Goal: Task Accomplishment & Management: Manage account settings

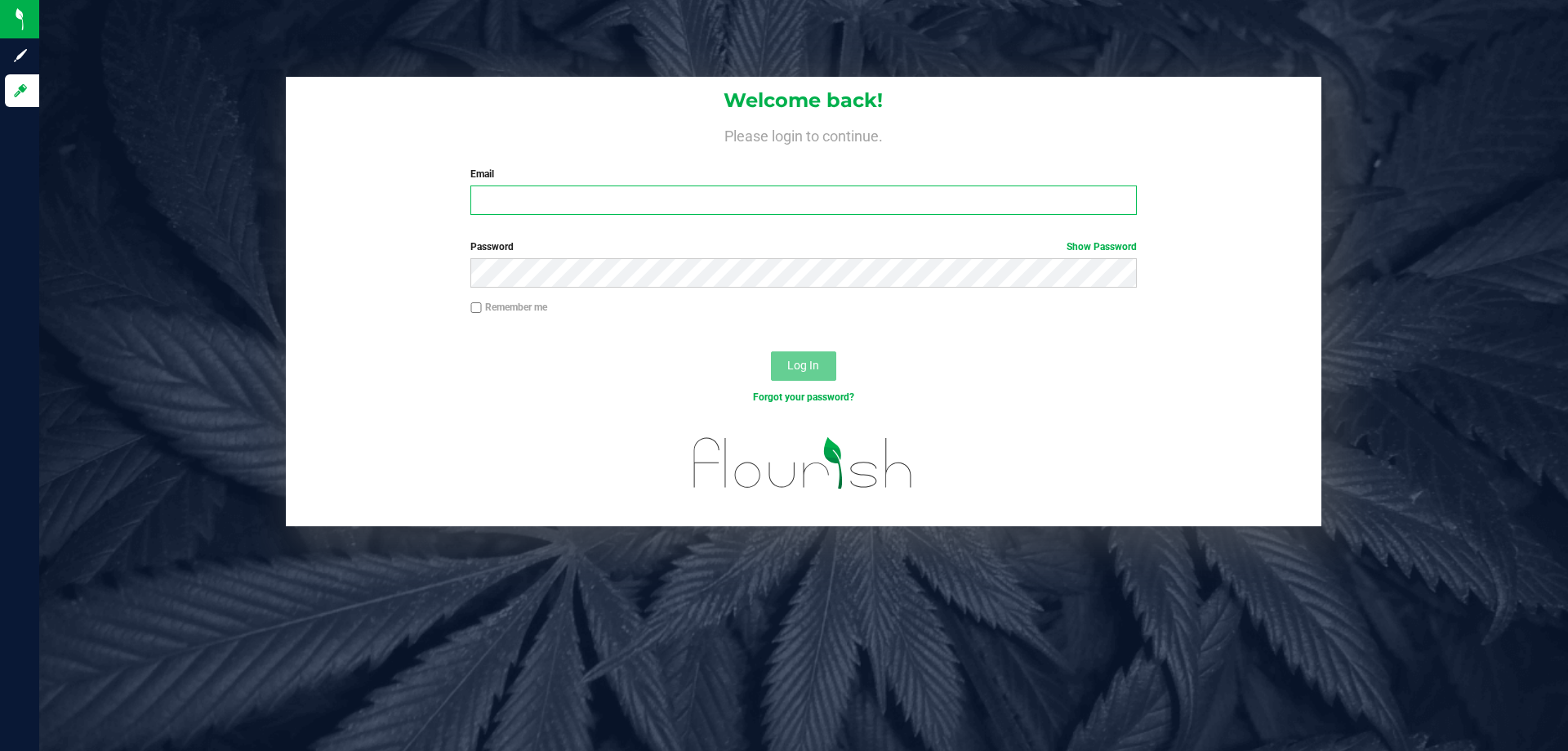
click at [573, 203] on input "Email" at bounding box center [803, 199] width 666 height 29
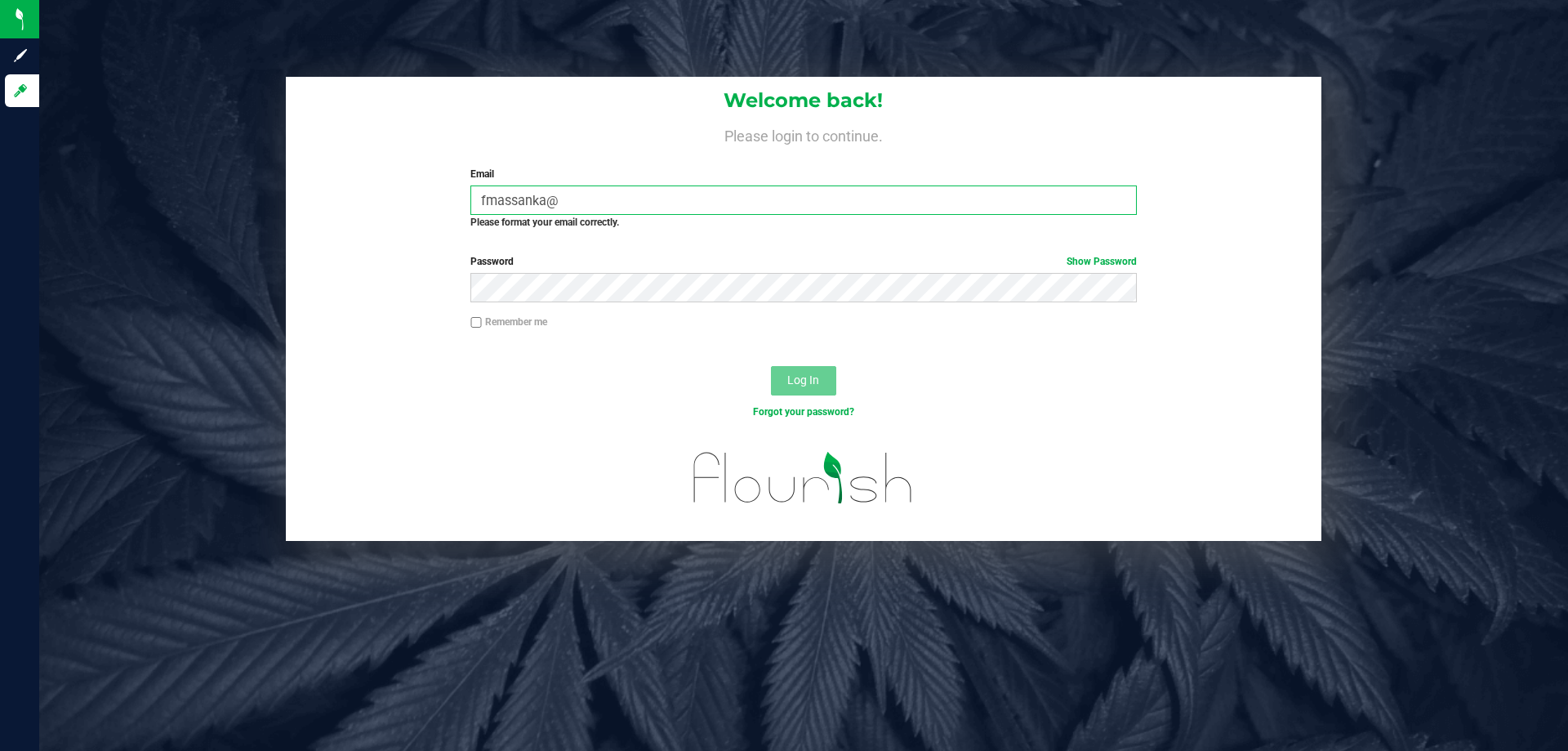
click at [616, 201] on input "fmassanka@" at bounding box center [803, 199] width 666 height 29
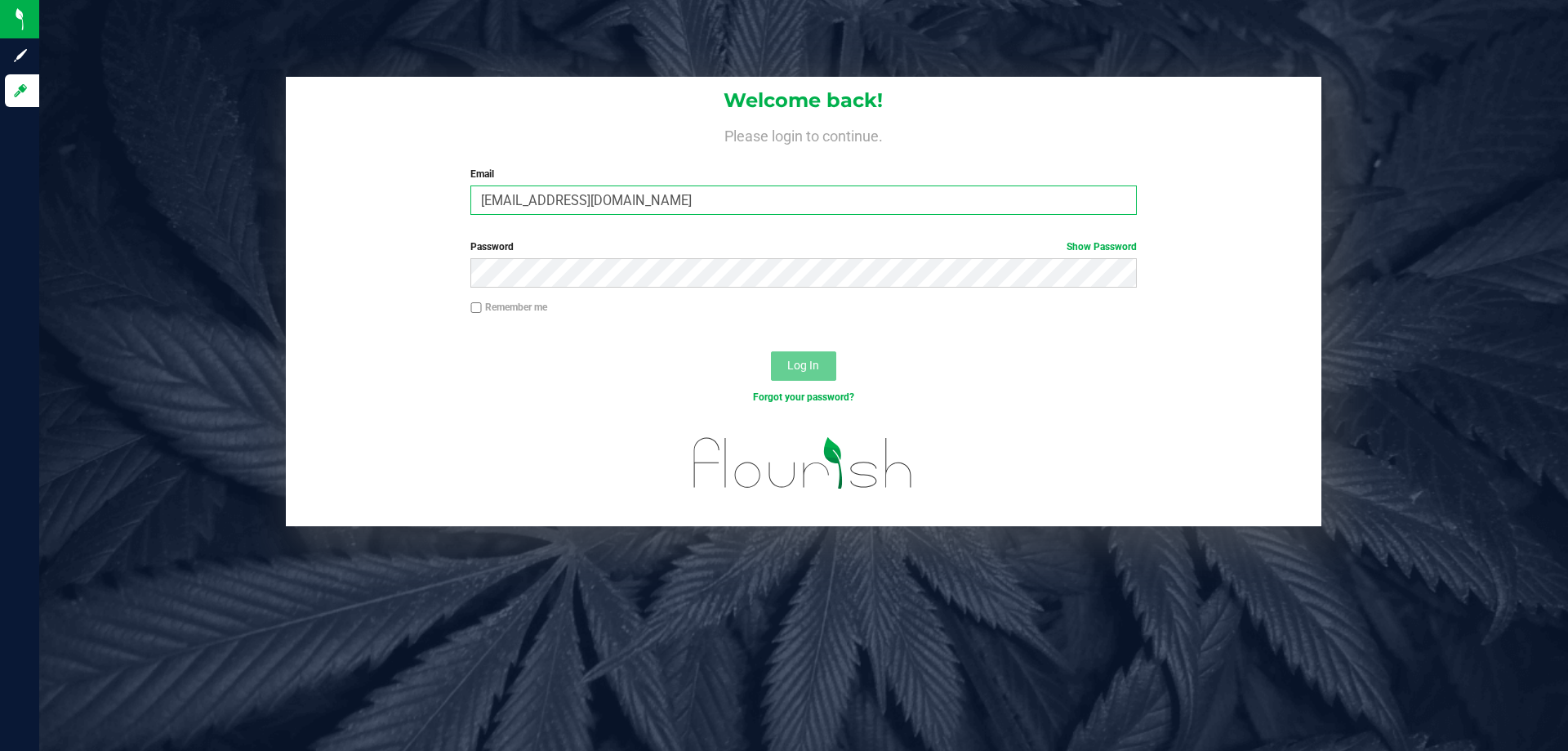
type input "[EMAIL_ADDRESS][DOMAIN_NAME]"
click at [771, 351] on button "Log In" at bounding box center [804, 365] width 65 height 29
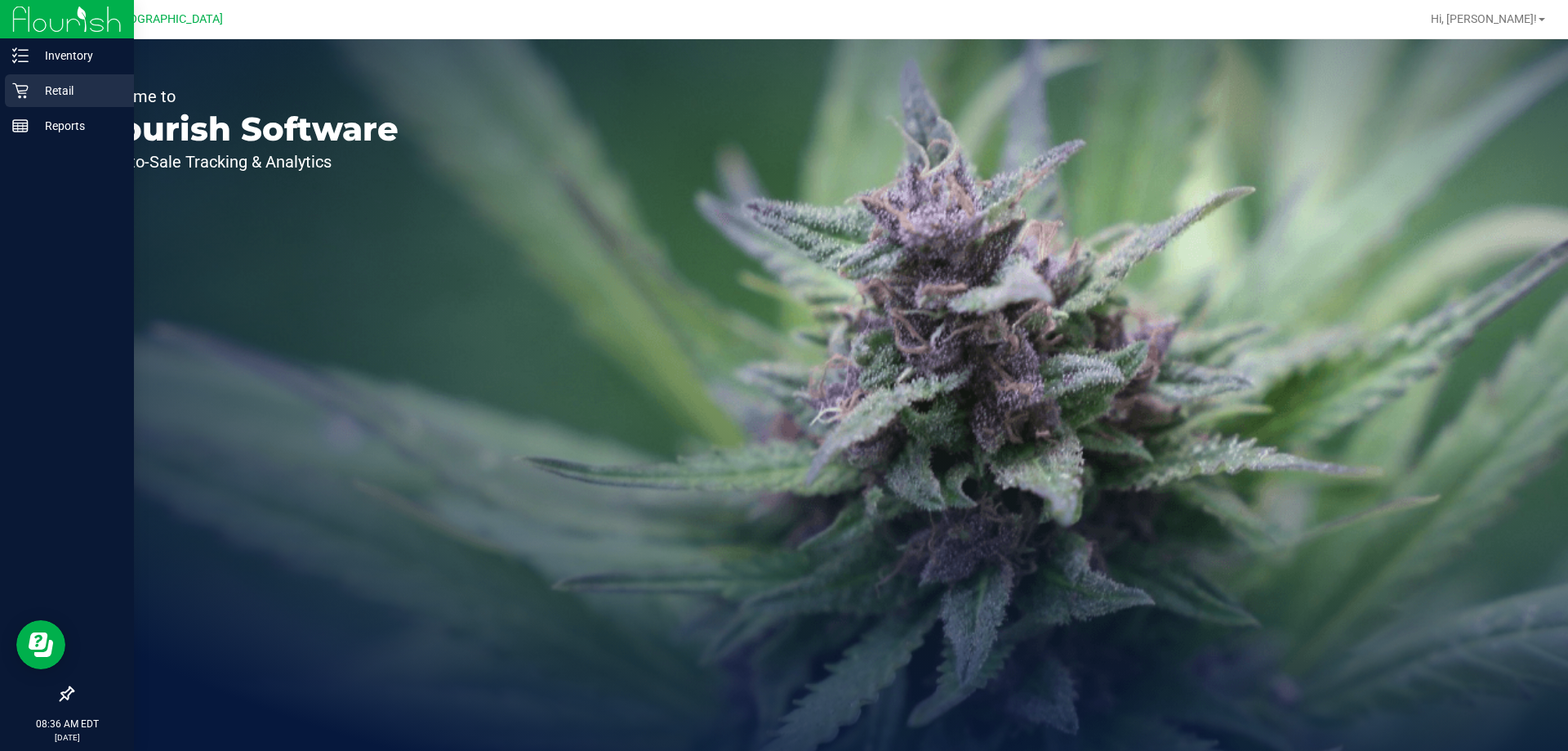
click at [28, 94] on p "Retail" at bounding box center [78, 91] width 98 height 20
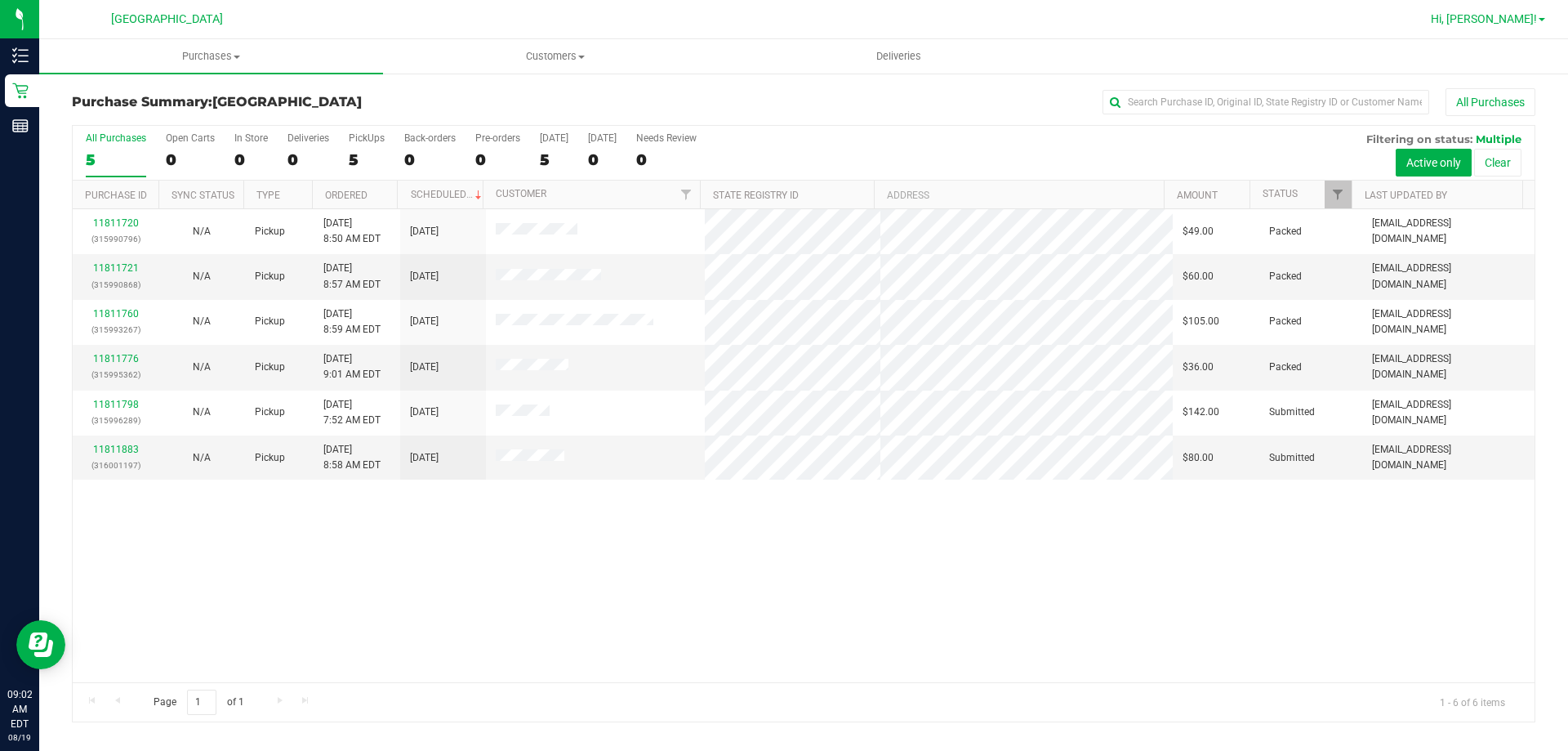
click at [1480, 19] on span "Hi, [PERSON_NAME]!" at bounding box center [1484, 19] width 106 height 13
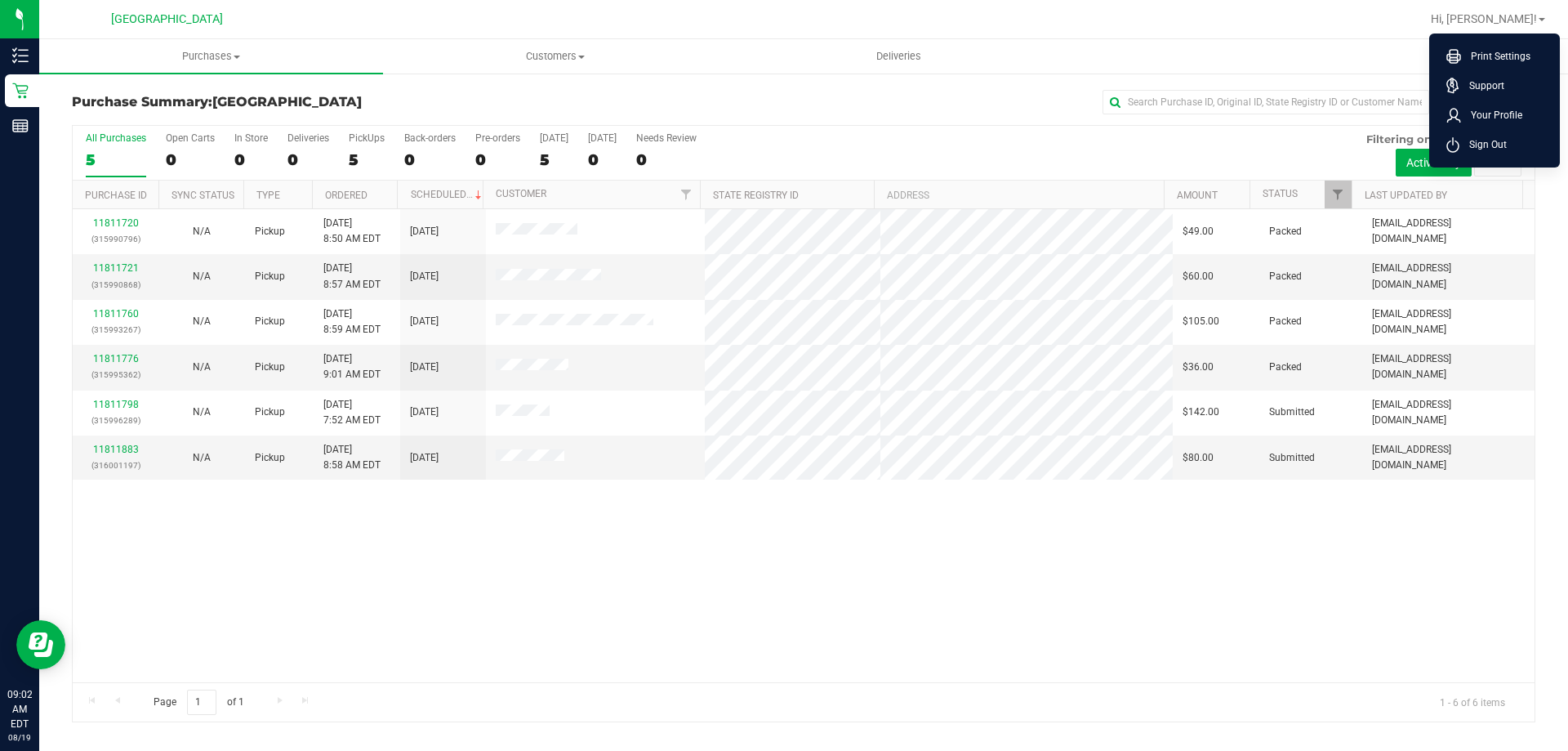
click at [1497, 143] on span "Sign Out" at bounding box center [1483, 145] width 48 height 17
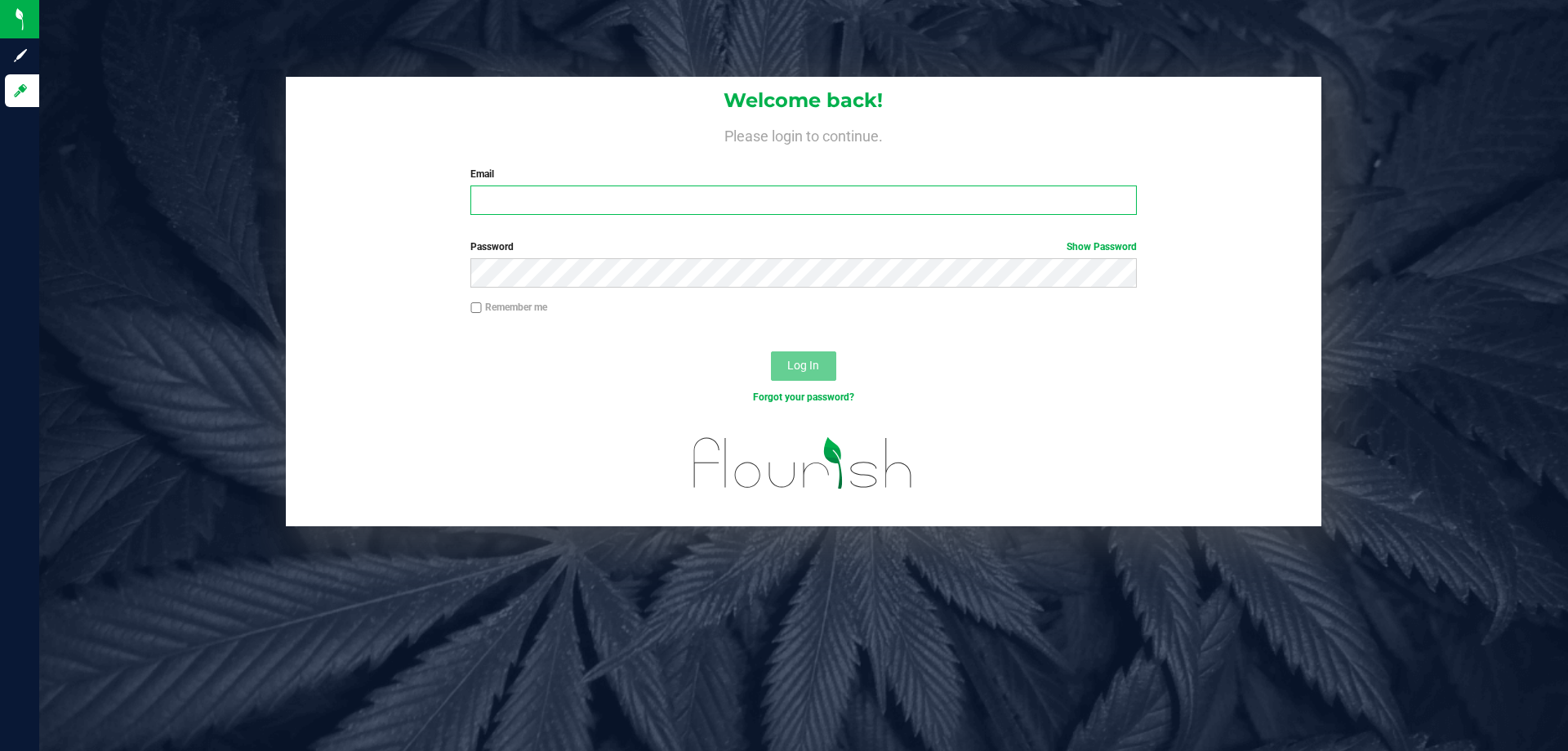
click at [647, 195] on input "Email" at bounding box center [803, 199] width 666 height 29
type input "fverity@liveparallel.com"
click at [771, 351] on button "Log In" at bounding box center [804, 365] width 65 height 29
